Goal: Navigation & Orientation: Find specific page/section

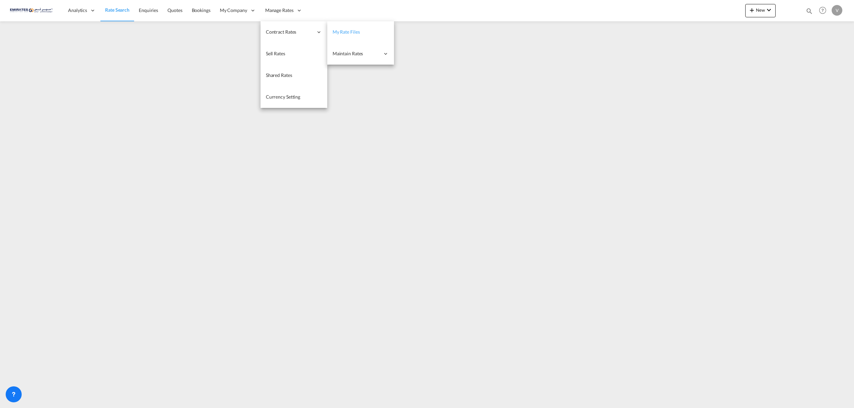
click at [353, 34] on span "My Rate Files" at bounding box center [345, 32] width 27 height 6
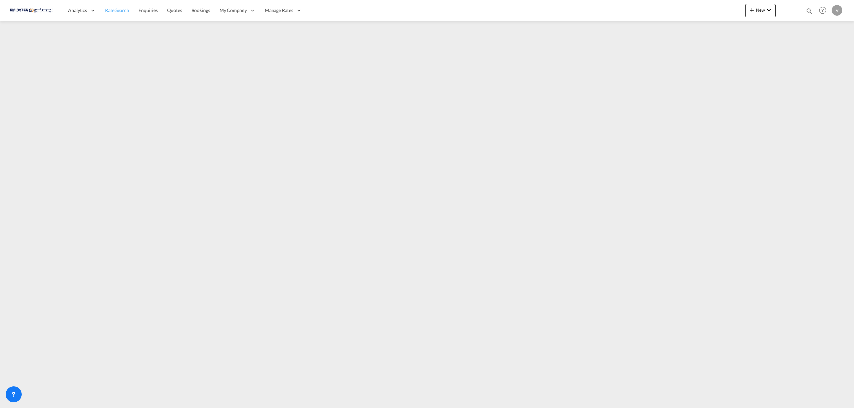
click at [114, 11] on span "Rate Search" at bounding box center [117, 10] width 24 height 6
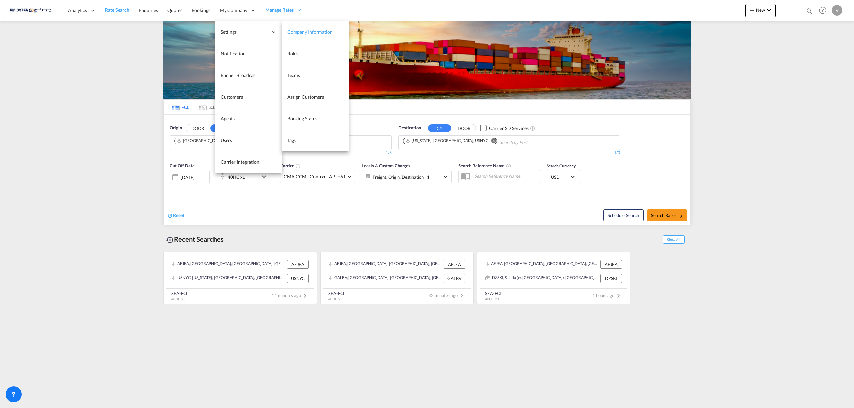
click at [306, 30] on span "Company Information" at bounding box center [309, 32] width 45 height 6
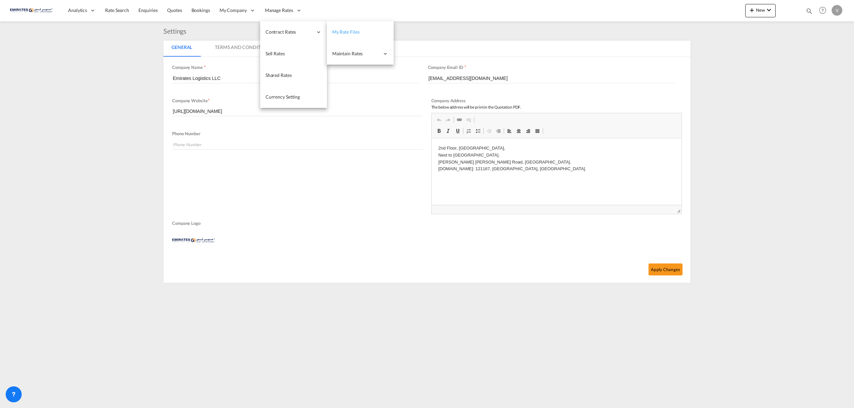
click at [347, 31] on span "My Rate Files" at bounding box center [345, 32] width 27 height 6
